Goal: Transaction & Acquisition: Download file/media

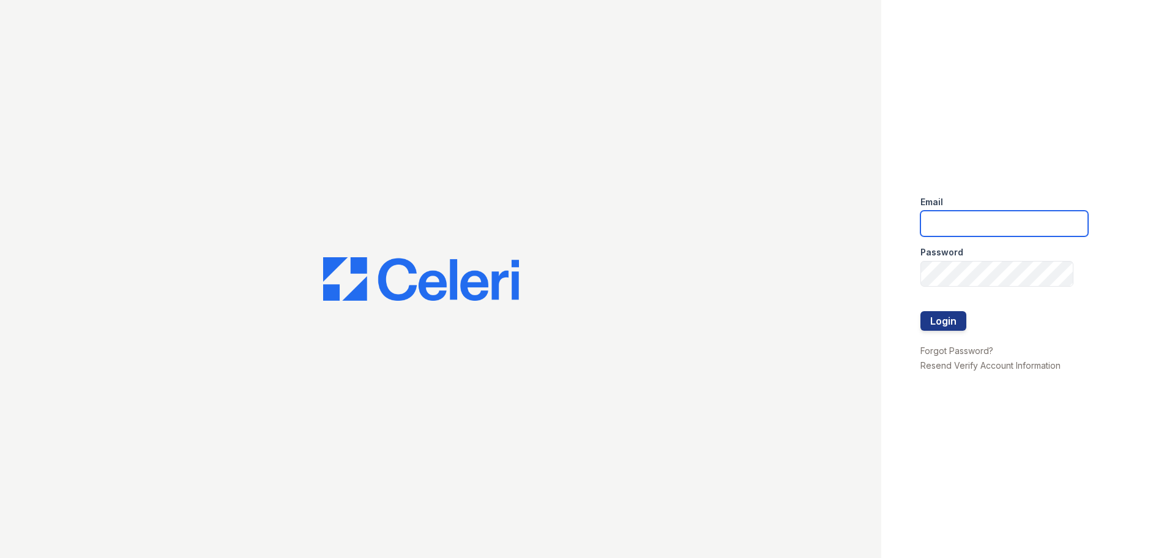
click at [958, 234] on input "email" at bounding box center [1005, 224] width 168 height 26
type input "mjuarez@trinity-pm.com"
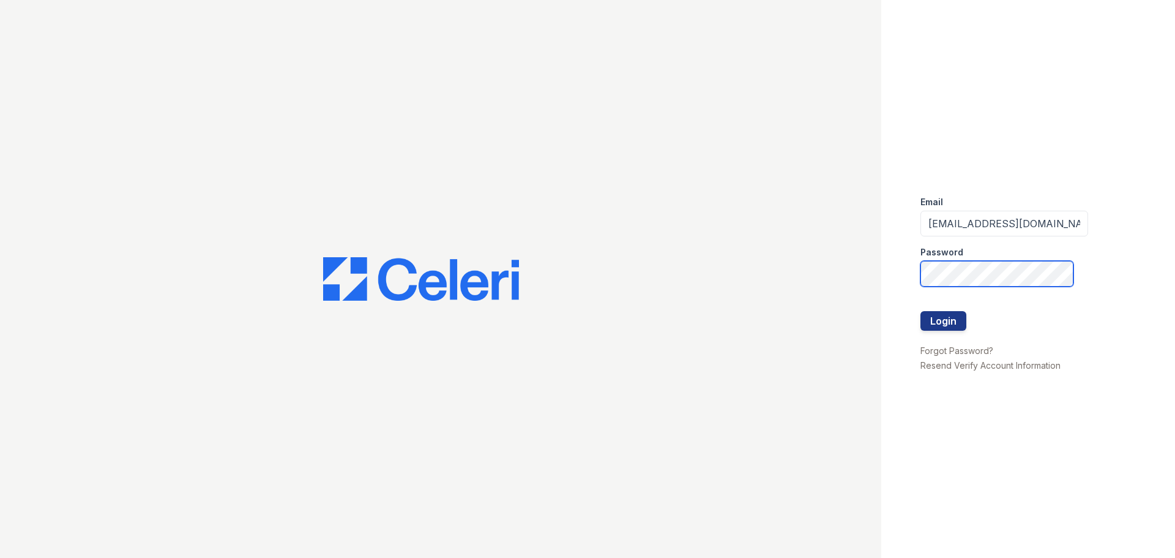
click at [921, 311] on button "Login" at bounding box center [944, 321] width 46 height 20
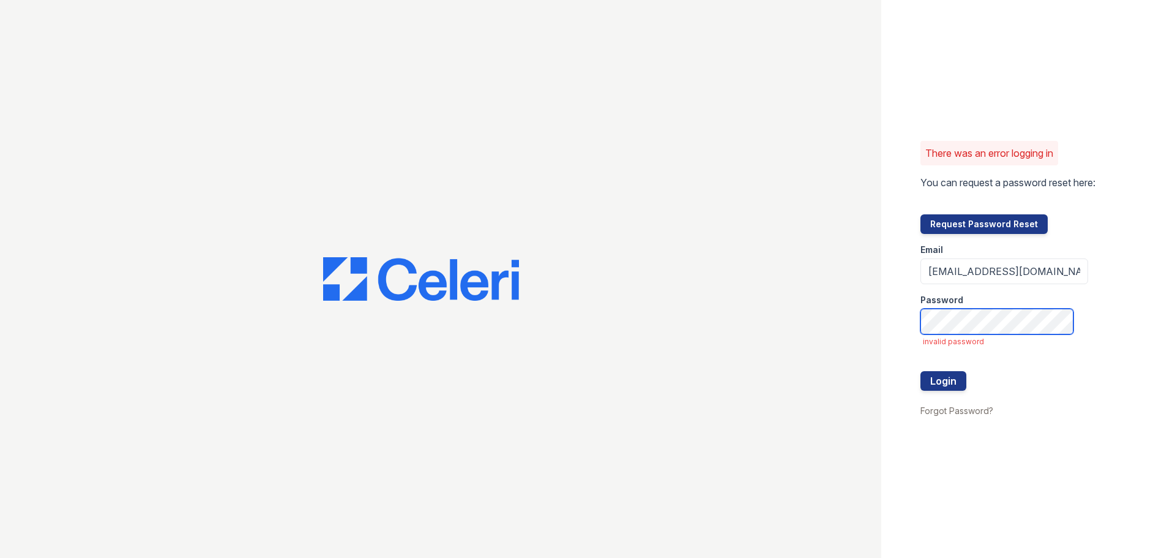
click at [921, 371] on button "Login" at bounding box center [944, 381] width 46 height 20
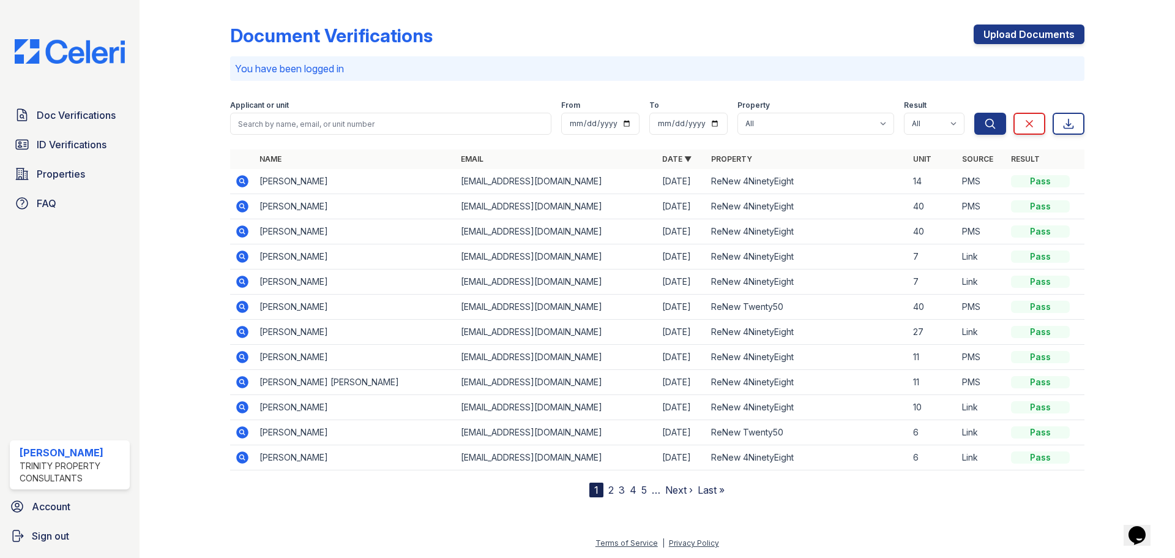
click at [243, 204] on icon at bounding box center [242, 206] width 15 height 15
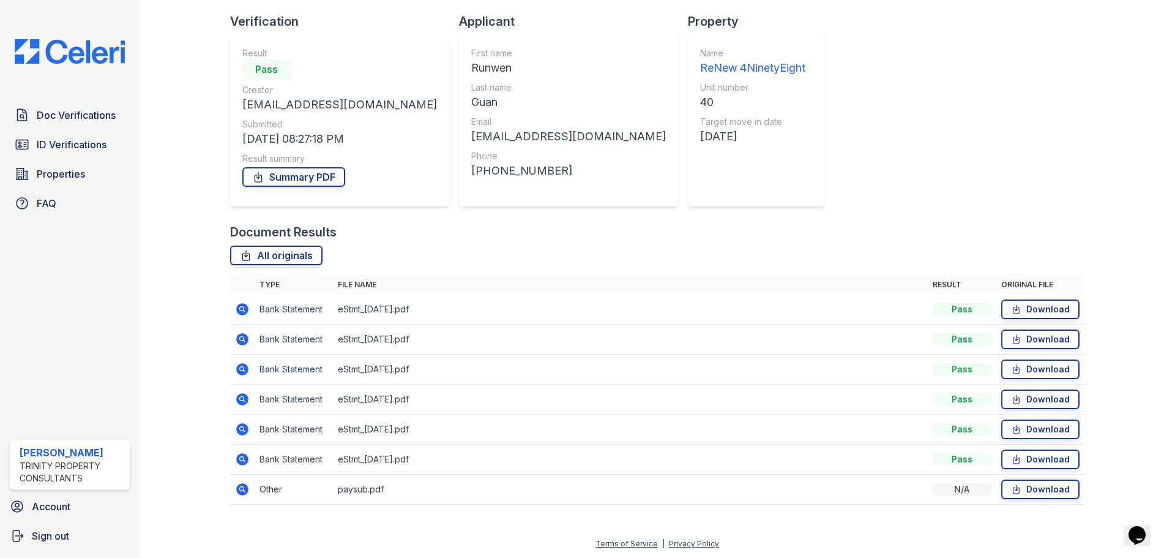
scroll to position [78, 0]
click at [241, 310] on icon at bounding box center [242, 308] width 12 height 12
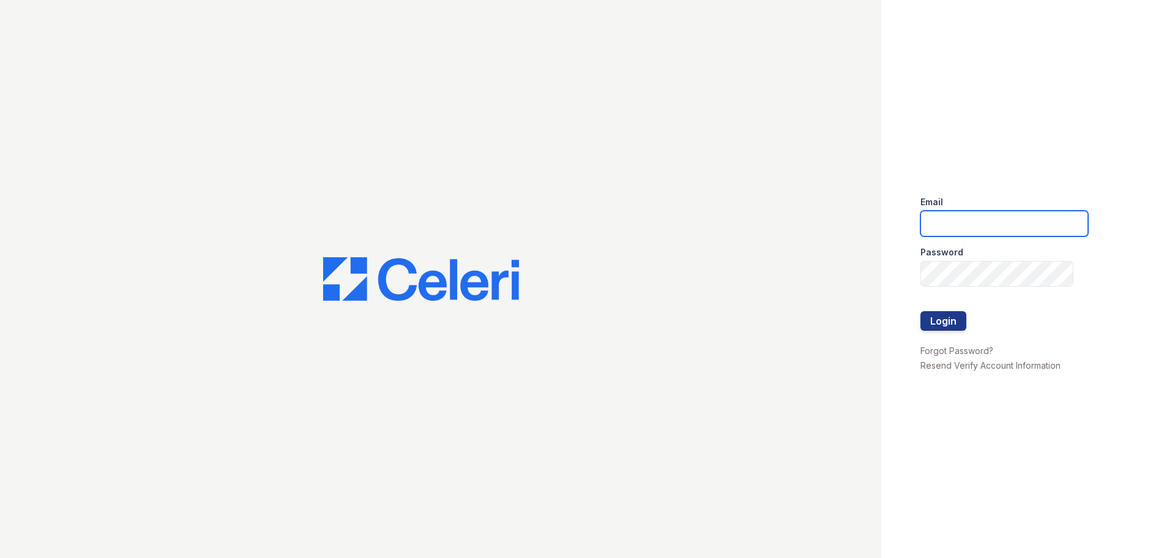
click at [973, 224] on input "email" at bounding box center [1005, 224] width 168 height 26
type input "mjuarez@trinity-pm.com"
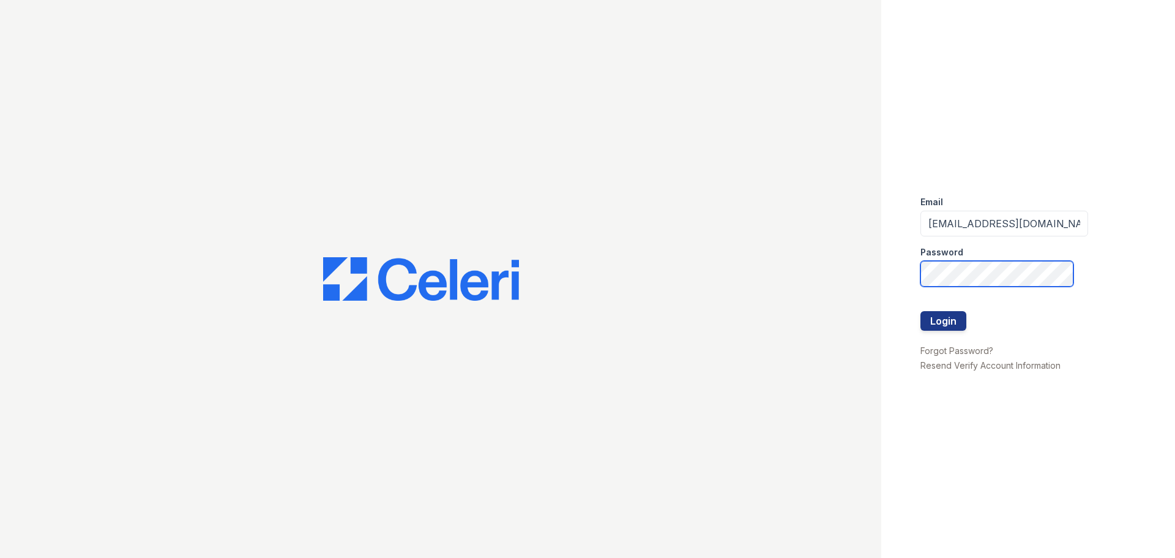
click at [921, 311] on button "Login" at bounding box center [944, 321] width 46 height 20
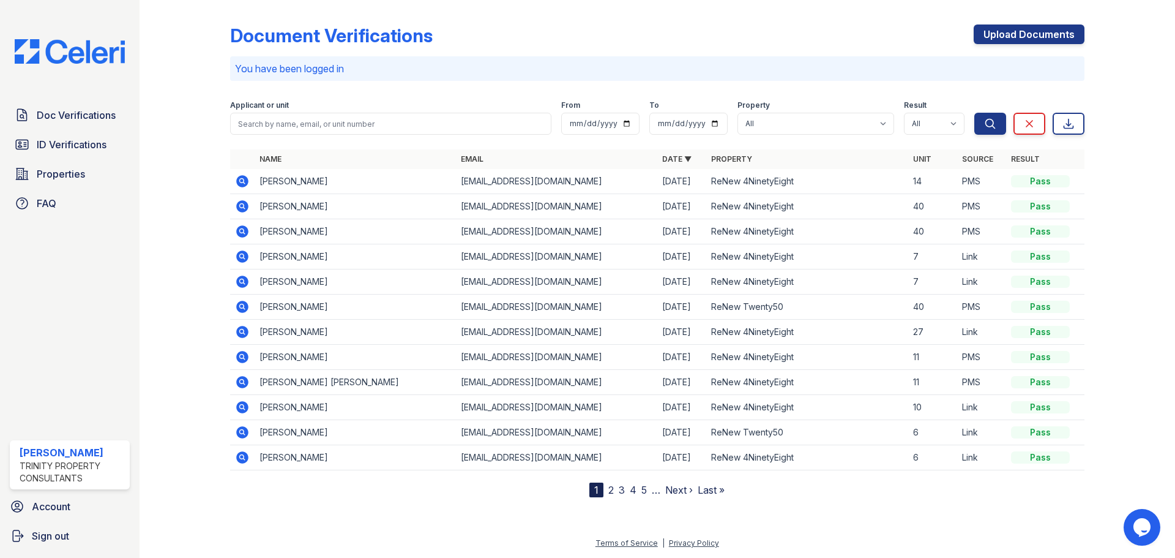
click at [242, 181] on icon at bounding box center [241, 180] width 3 height 3
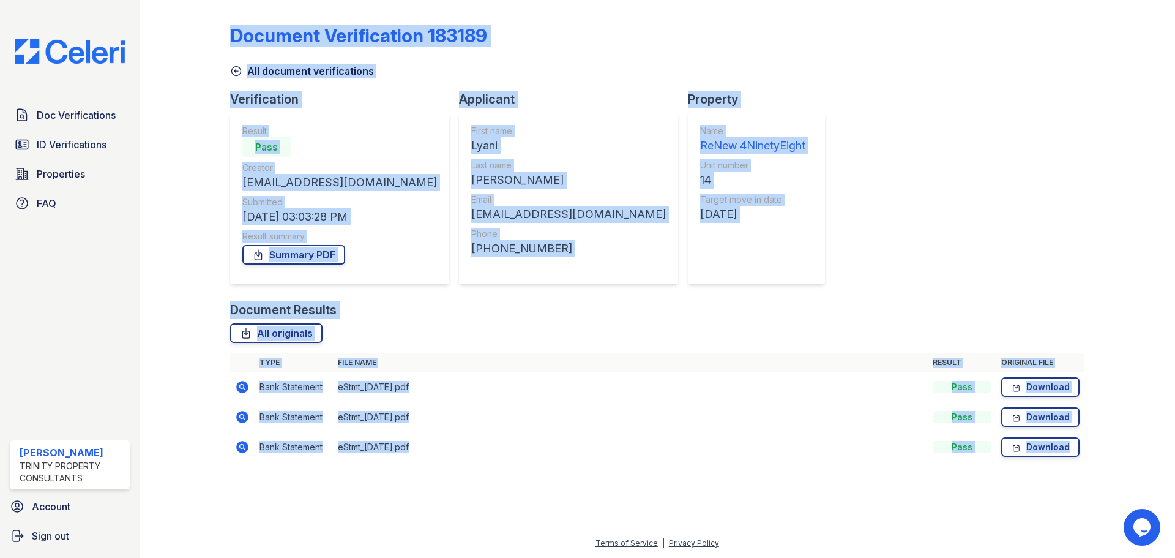
drag, startPoint x: 220, startPoint y: 375, endPoint x: 388, endPoint y: 474, distance: 194.9
click at [383, 473] on div "Document Verification 183189 All document verifications Verification Result Pas…" at bounding box center [657, 247] width 997 height 494
click at [495, 490] on div "Document Verification 183189 All document verifications Verification Result Pas…" at bounding box center [657, 247] width 997 height 494
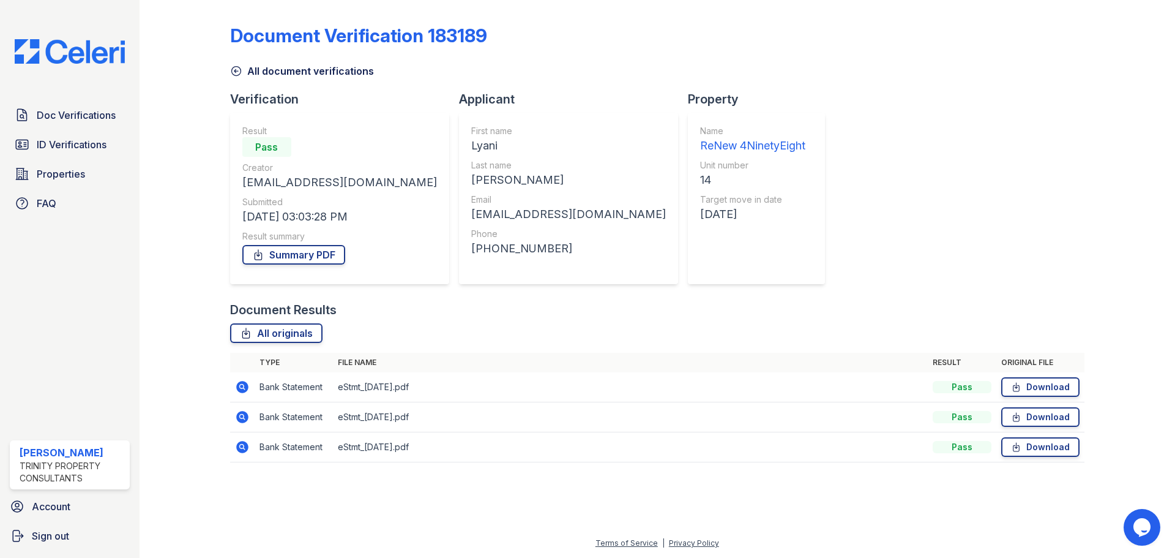
click at [184, 429] on div at bounding box center [194, 240] width 71 height 470
click at [64, 119] on span "Doc Verifications" at bounding box center [76, 115] width 79 height 15
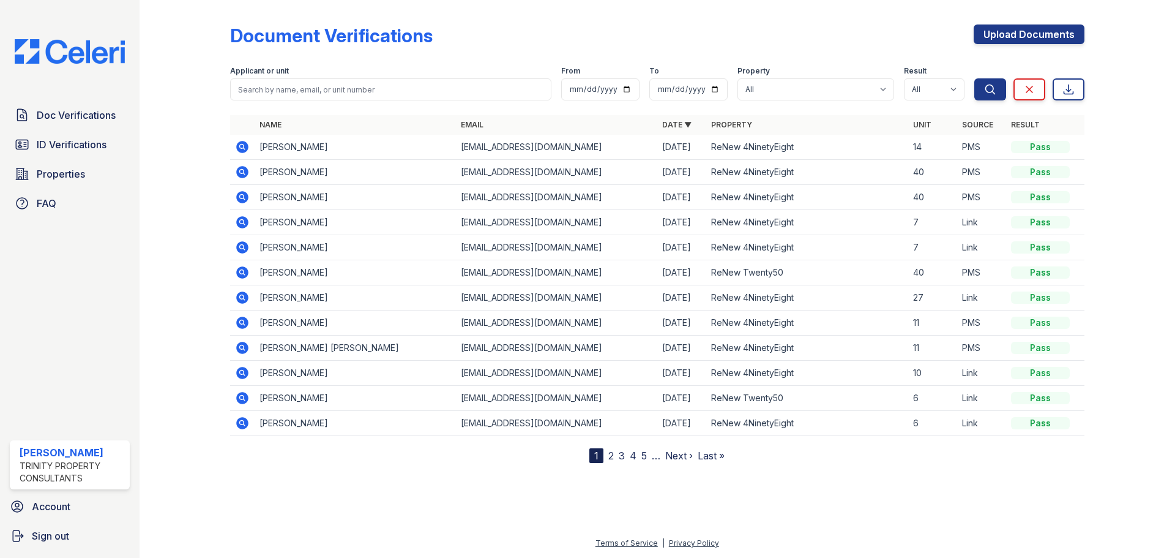
click at [242, 196] on icon at bounding box center [241, 196] width 3 height 3
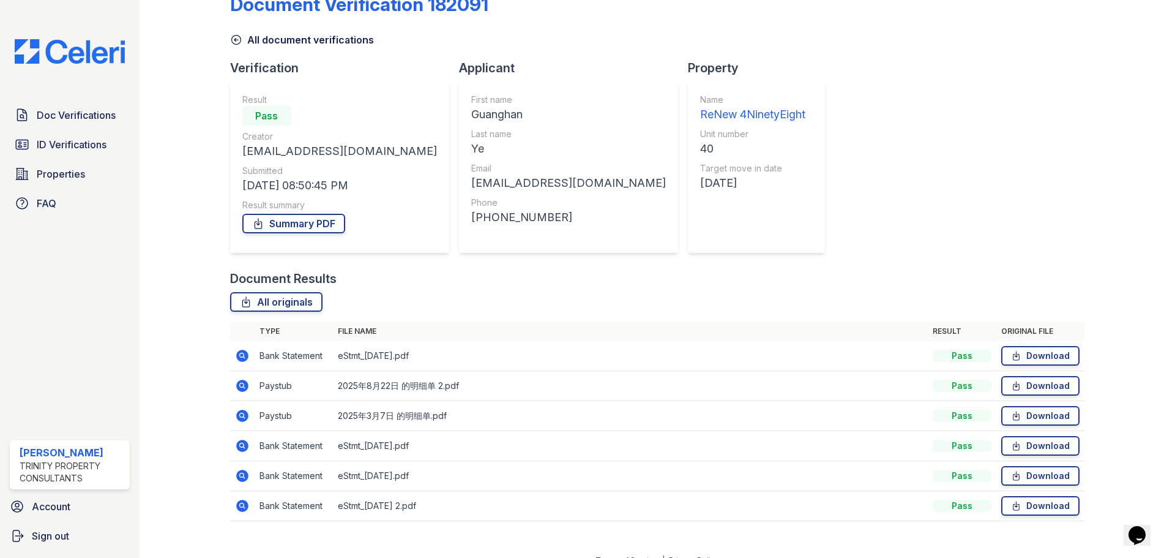
scroll to position [48, 0]
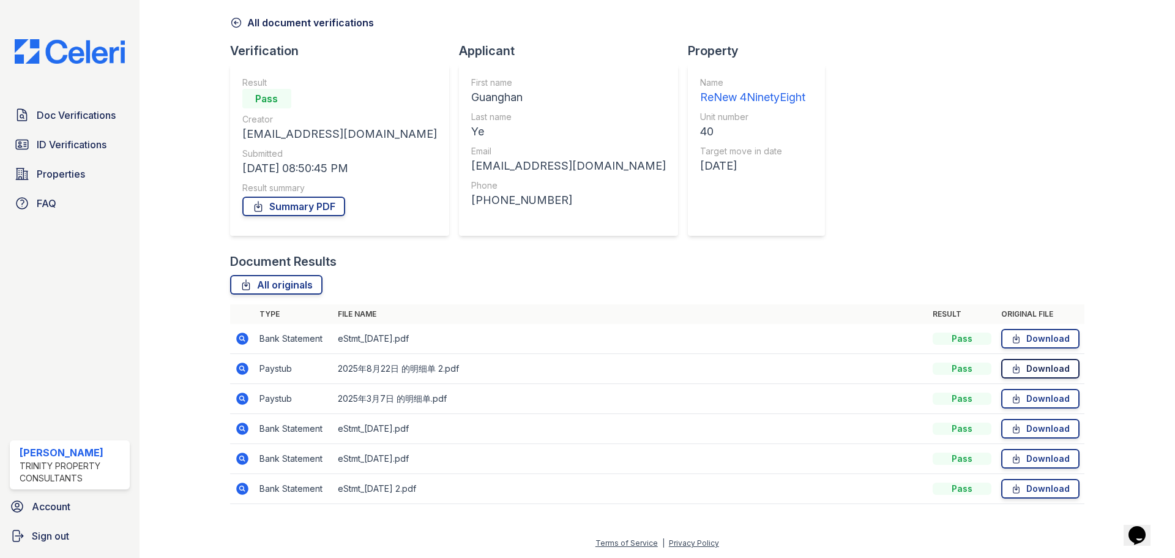
click at [1049, 369] on link "Download" at bounding box center [1041, 369] width 78 height 20
click at [1052, 395] on link "Download" at bounding box center [1041, 399] width 78 height 20
click at [192, 204] on div at bounding box center [194, 237] width 71 height 560
click at [189, 206] on div at bounding box center [194, 237] width 71 height 560
click at [81, 115] on span "Doc Verifications" at bounding box center [76, 115] width 79 height 15
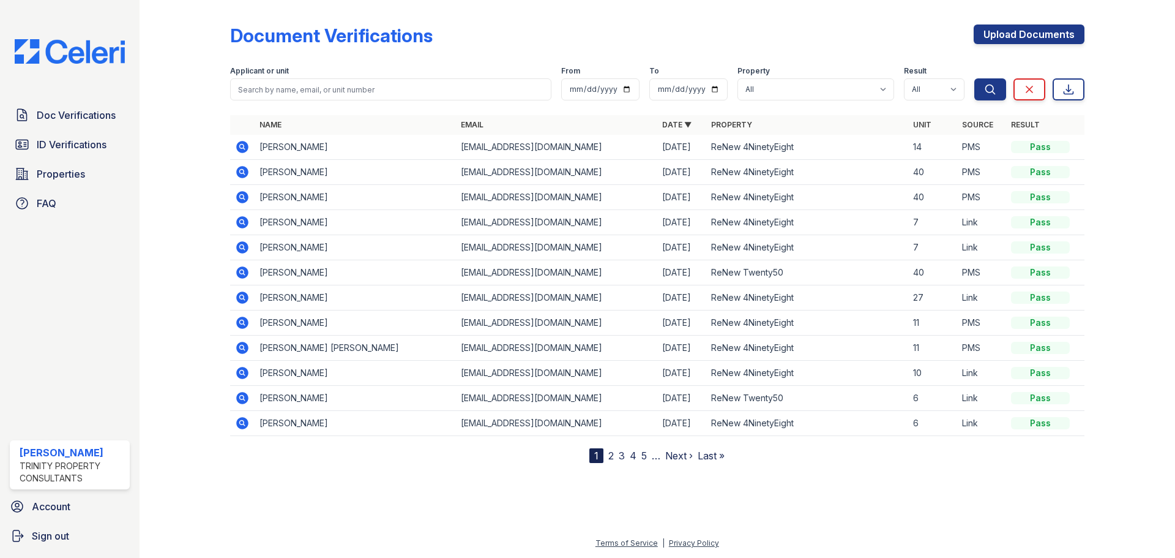
click at [242, 173] on icon at bounding box center [241, 171] width 3 height 3
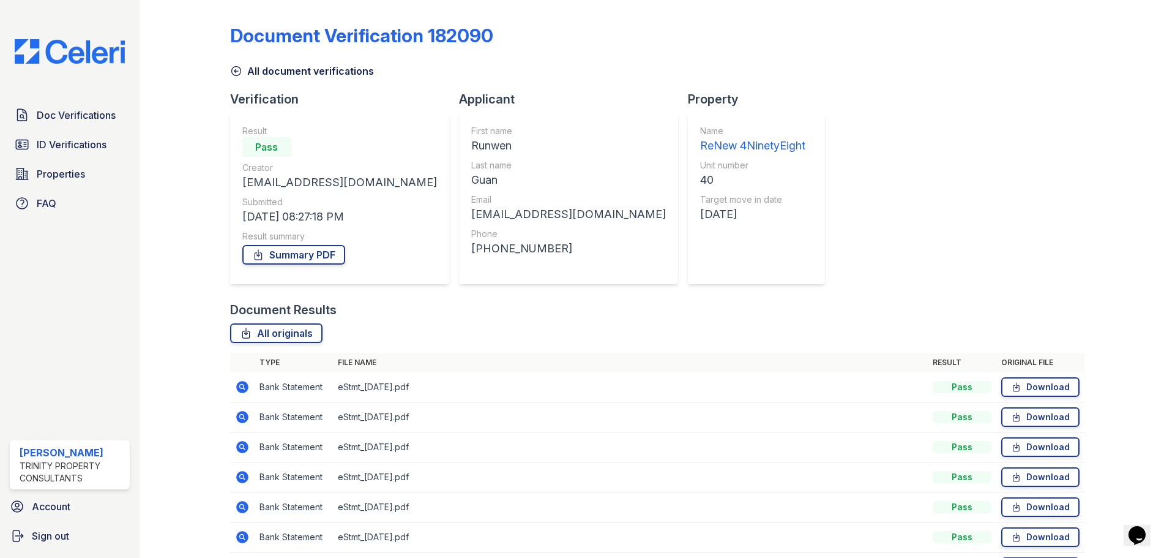
scroll to position [78, 0]
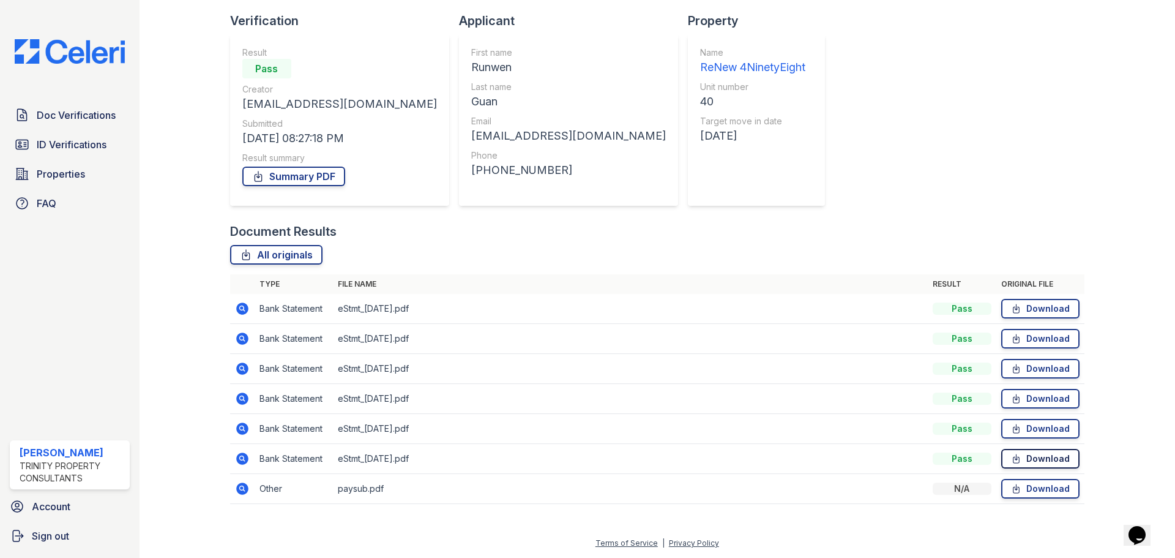
click at [1025, 459] on link "Download" at bounding box center [1041, 459] width 78 height 20
click at [1022, 370] on link "Download" at bounding box center [1041, 369] width 78 height 20
click at [1028, 428] on link "Download" at bounding box center [1041, 429] width 78 height 20
click at [1018, 308] on link "Download" at bounding box center [1041, 309] width 78 height 20
drag, startPoint x: 1043, startPoint y: 338, endPoint x: 1035, endPoint y: 339, distance: 8.0
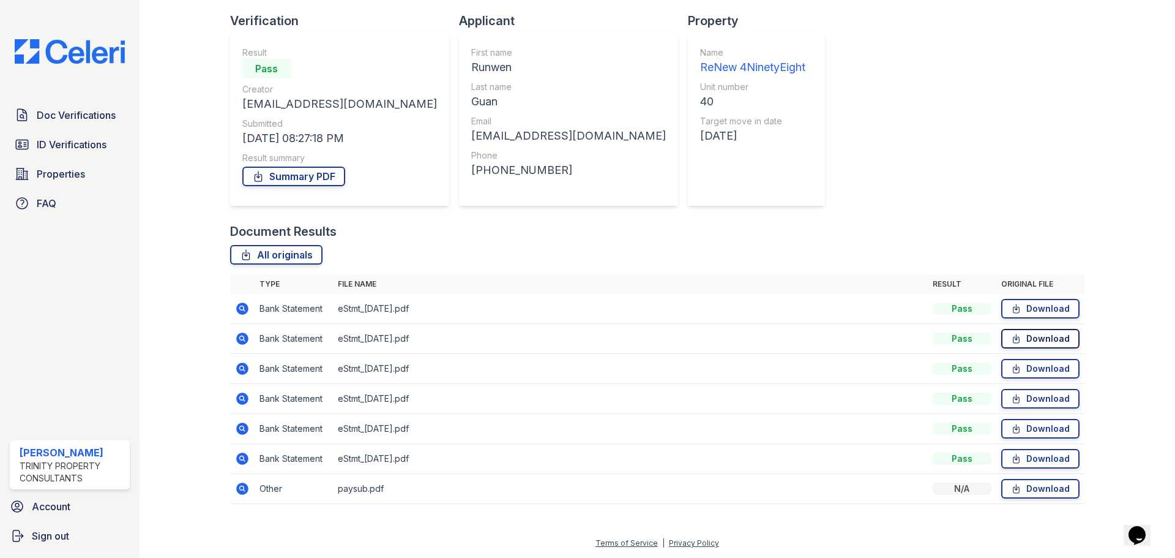
click at [1043, 338] on link "Download" at bounding box center [1041, 339] width 78 height 20
click at [1049, 399] on link "Download" at bounding box center [1041, 399] width 78 height 20
